Goal: Connect with others: Connect with other users

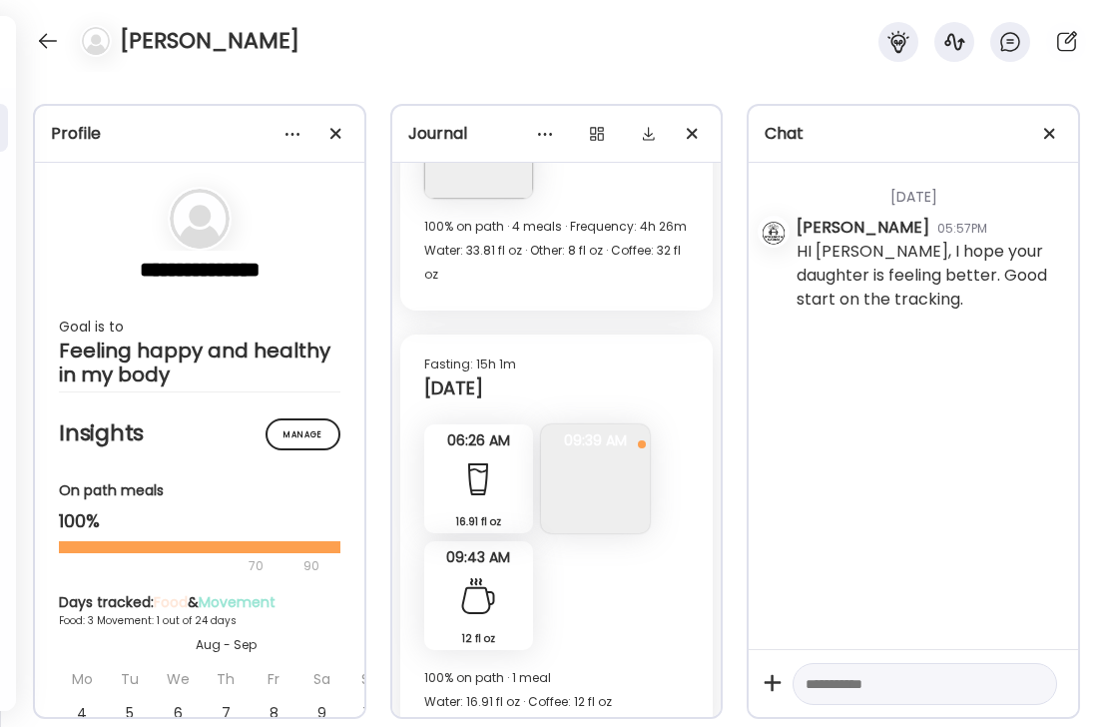
scroll to position [1625, 0]
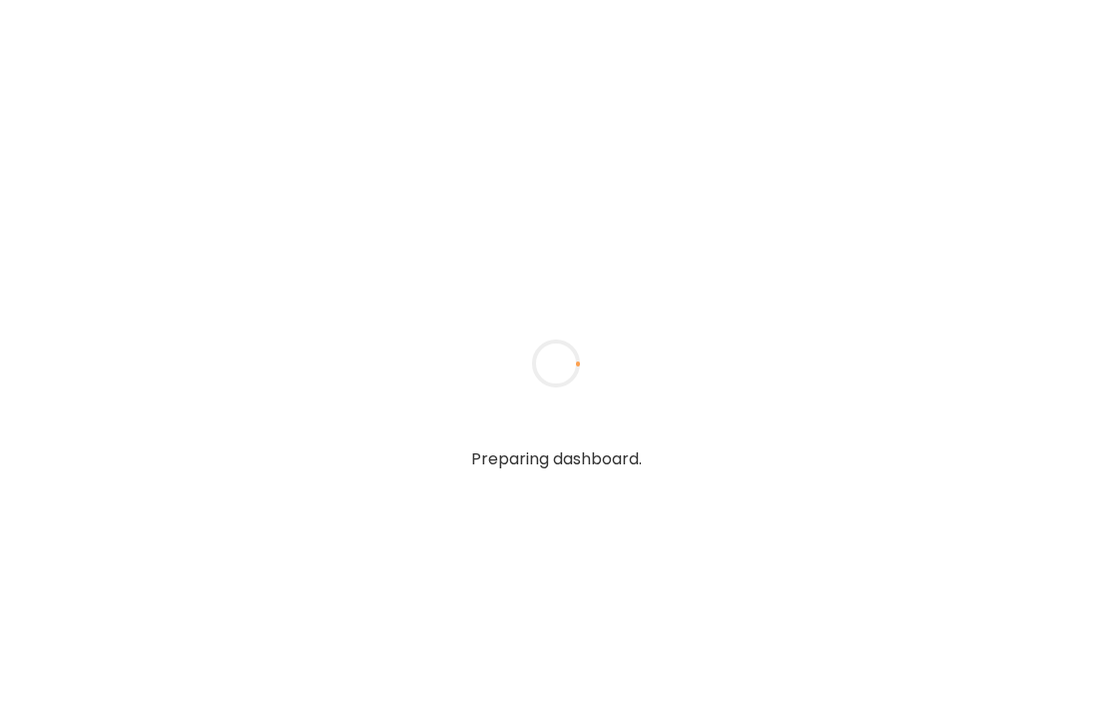
type textarea "**********"
type input "**********"
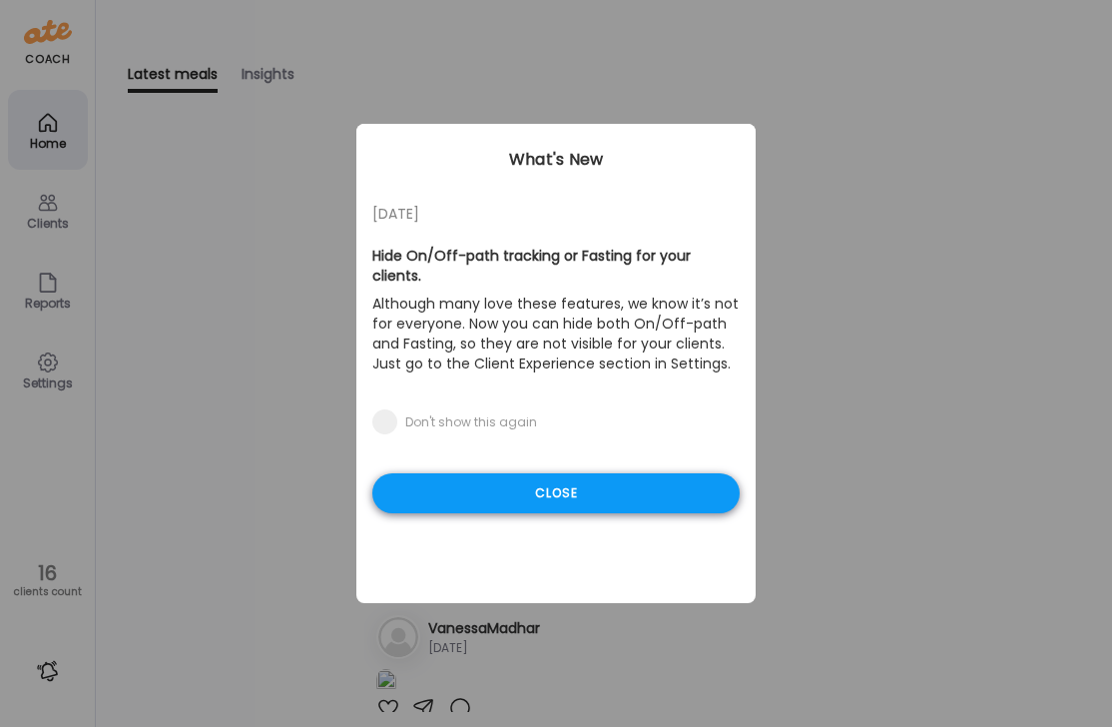
click at [578, 476] on div "Close" at bounding box center [555, 493] width 367 height 40
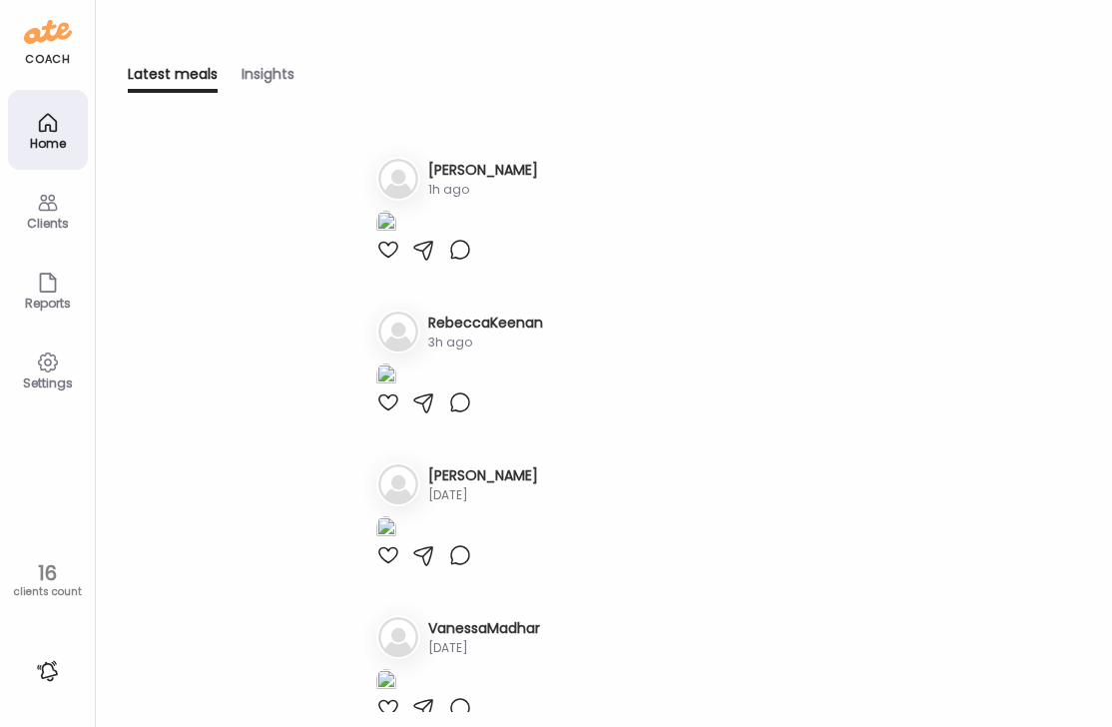
click at [44, 211] on icon at bounding box center [48, 203] width 24 height 24
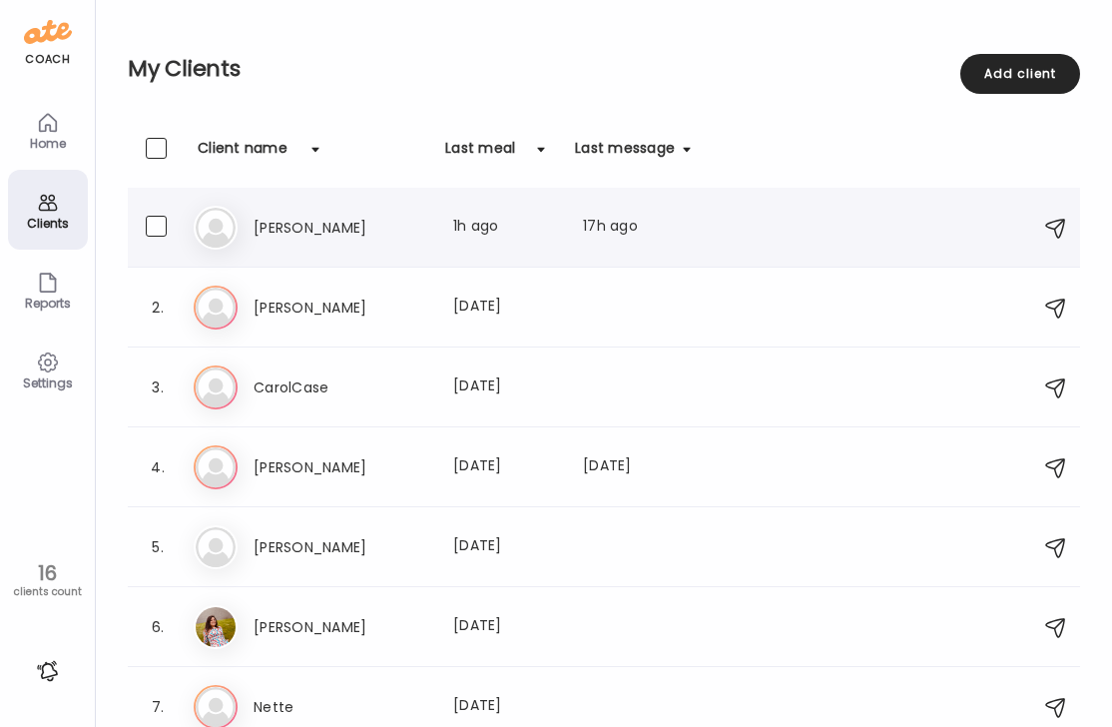
click at [385, 238] on h3 "[PERSON_NAME]" at bounding box center [341, 228] width 176 height 24
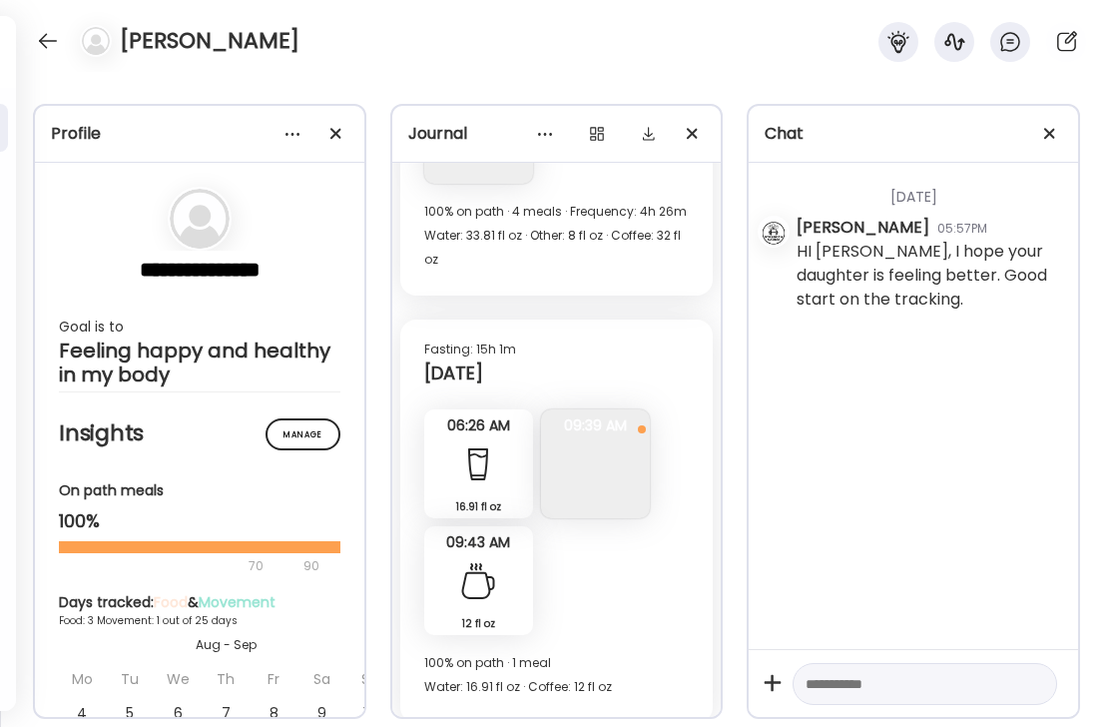
scroll to position [1625, 0]
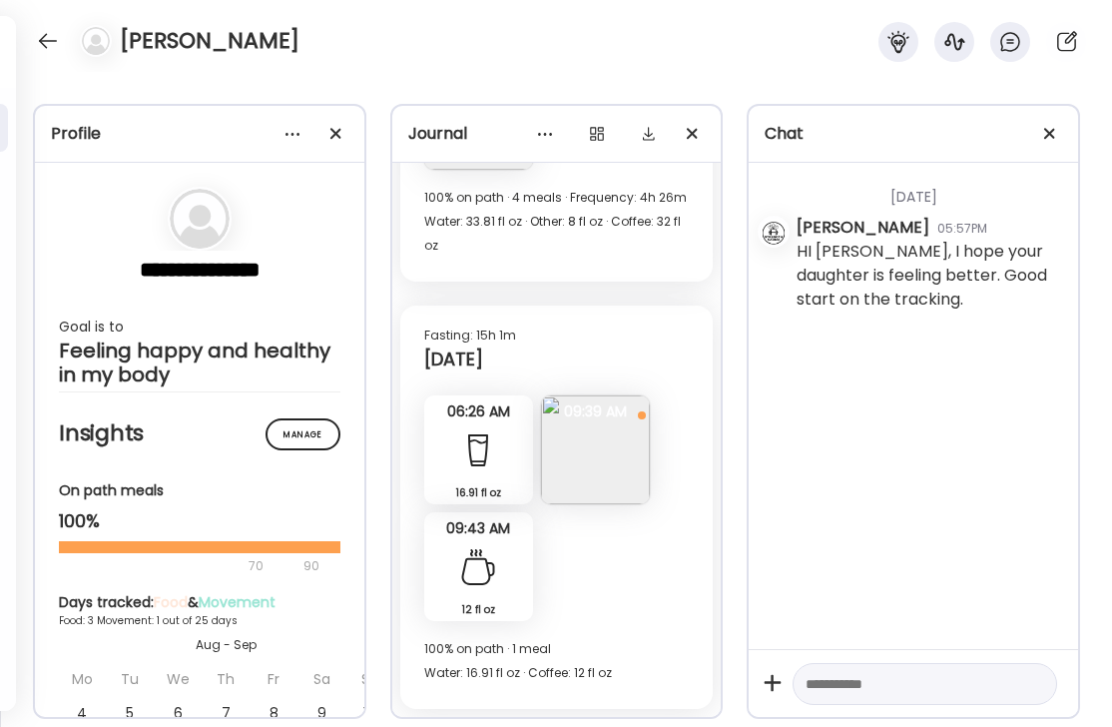
click at [612, 434] on img at bounding box center [595, 449] width 109 height 109
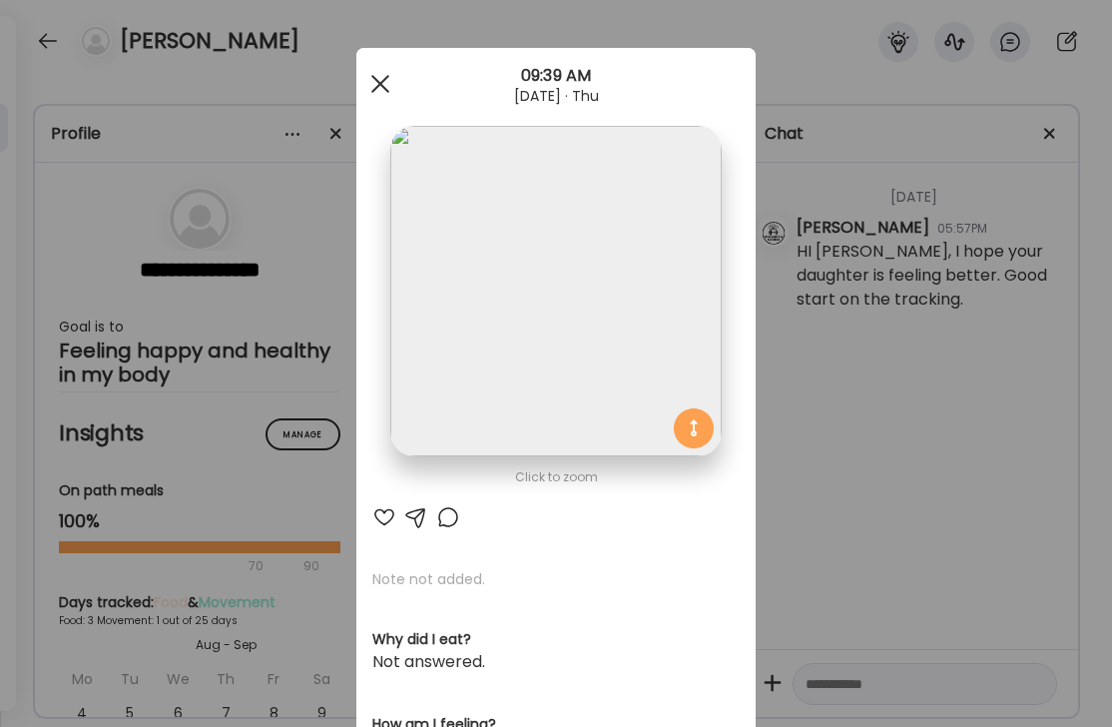
click at [377, 79] on span at bounding box center [380, 84] width 18 height 18
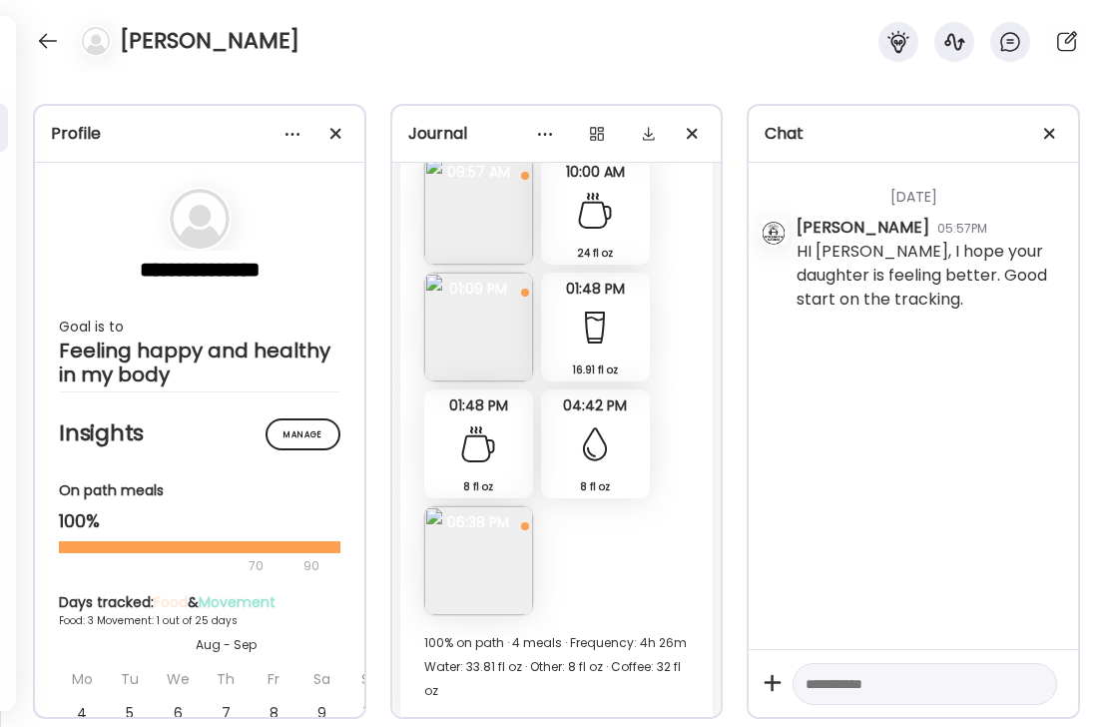
scroll to position [1198, 0]
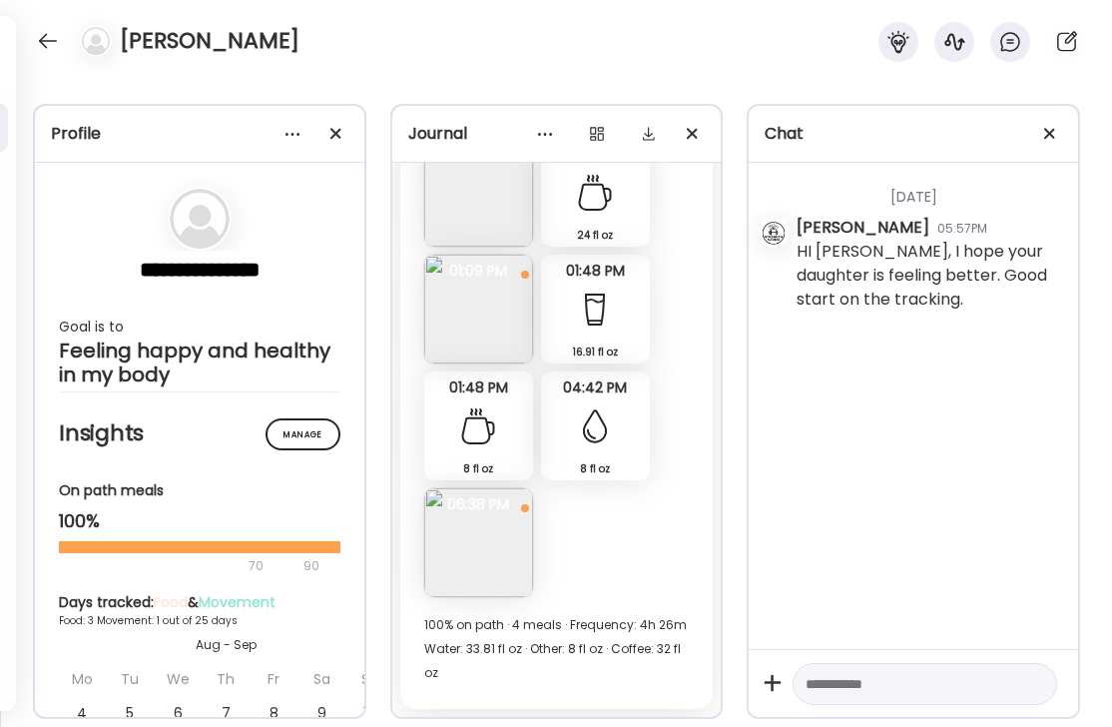
click at [498, 554] on img at bounding box center [478, 542] width 109 height 109
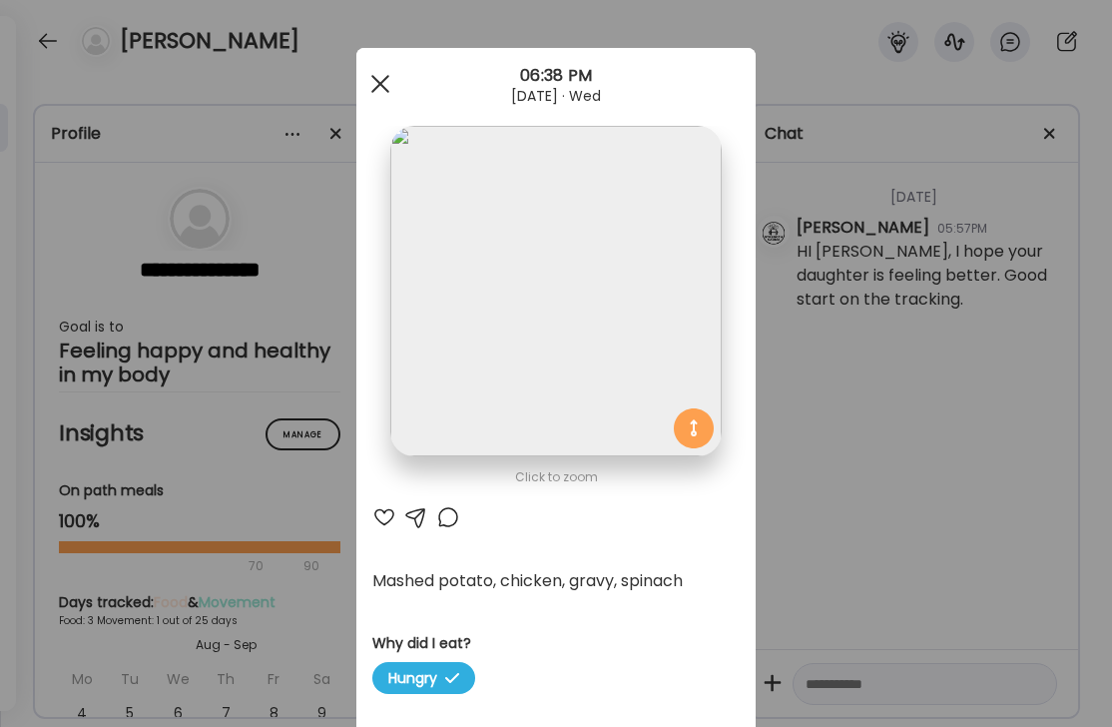
click at [381, 81] on span at bounding box center [380, 84] width 18 height 18
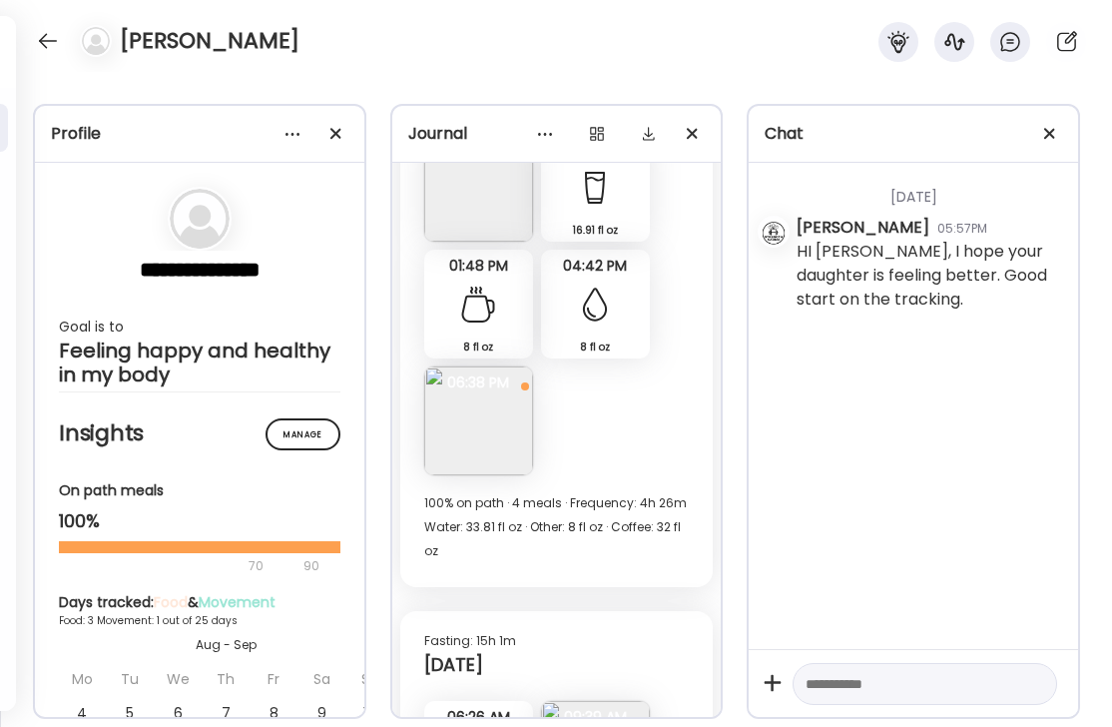
scroll to position [1625, 0]
